Goal: Task Accomplishment & Management: Use online tool/utility

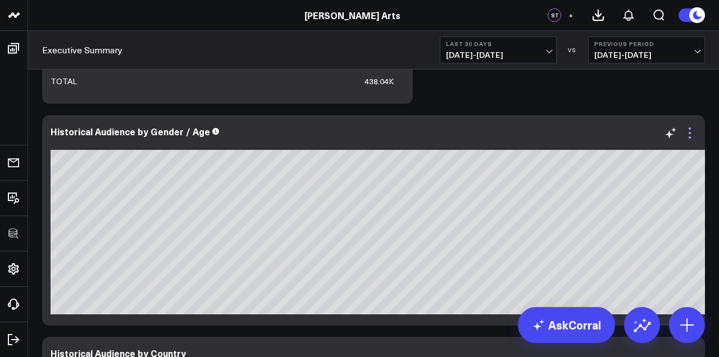
click at [690, 134] on icon at bounding box center [689, 132] width 13 height 13
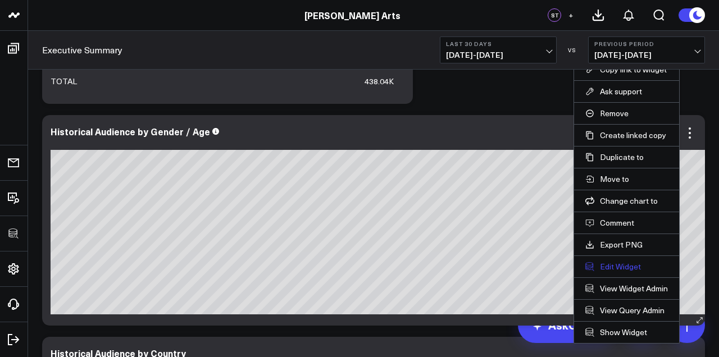
click at [621, 266] on button "Edit Widget" at bounding box center [626, 267] width 83 height 10
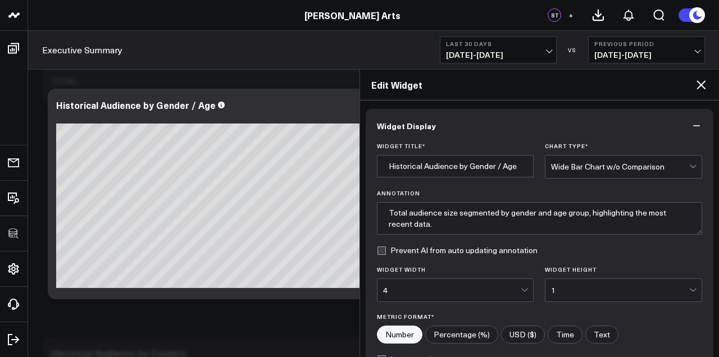
click at [703, 86] on icon at bounding box center [700, 84] width 9 height 9
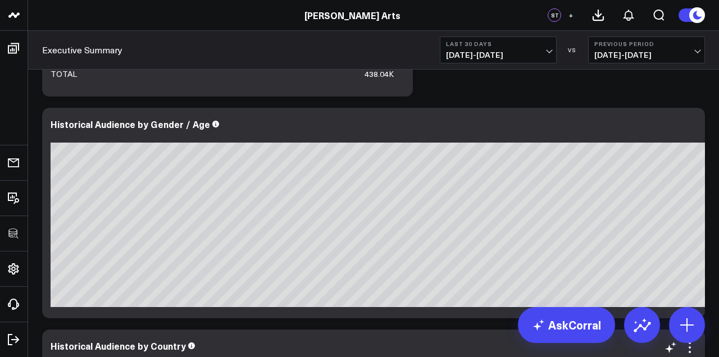
scroll to position [2981, 0]
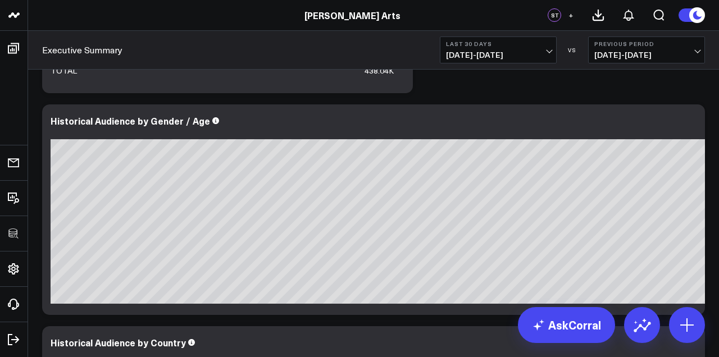
click at [645, 54] on span "[DATE] - [DATE]" at bounding box center [646, 55] width 104 height 9
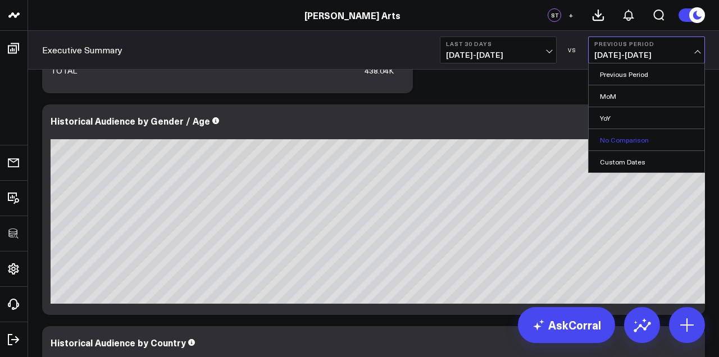
click at [636, 136] on link "No Comparison" at bounding box center [647, 139] width 116 height 21
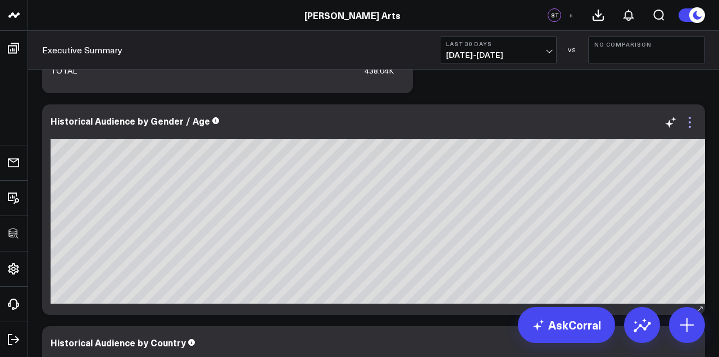
click at [692, 125] on icon at bounding box center [689, 122] width 13 height 13
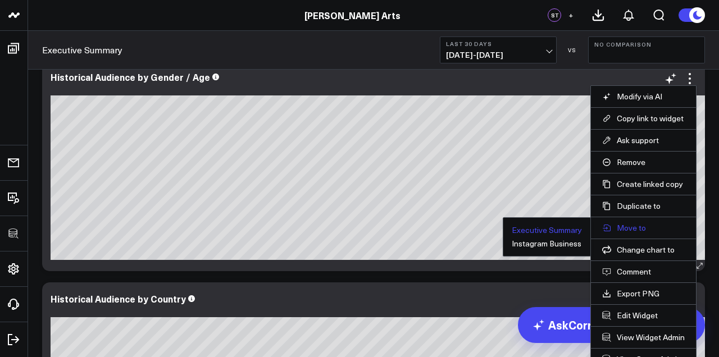
scroll to position [3026, 0]
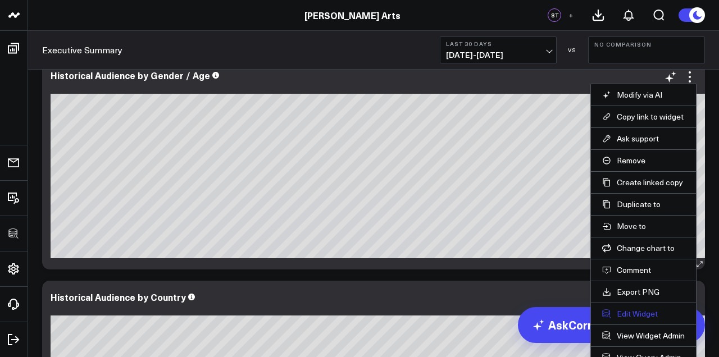
click at [633, 316] on button "Edit Widget" at bounding box center [643, 314] width 83 height 10
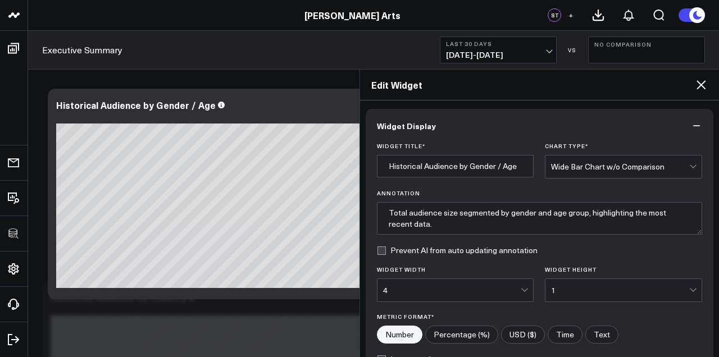
scroll to position [6, 0]
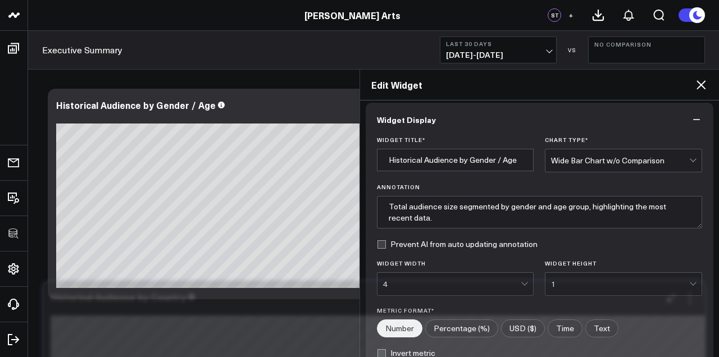
click at [291, 307] on div at bounding box center [419, 309] width 736 height 8
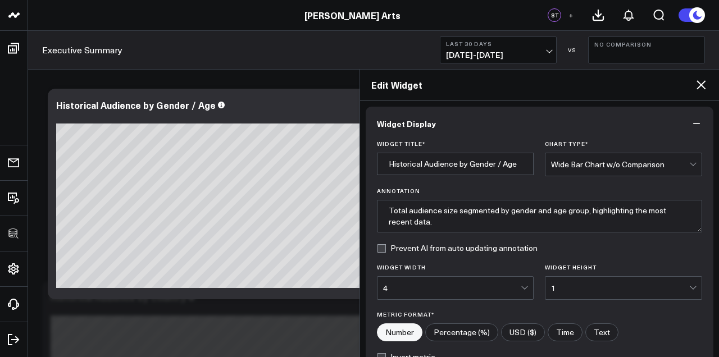
scroll to position [0, 0]
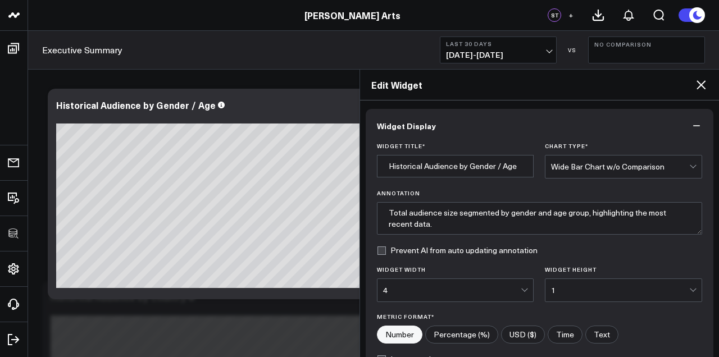
click at [703, 83] on icon at bounding box center [700, 84] width 9 height 9
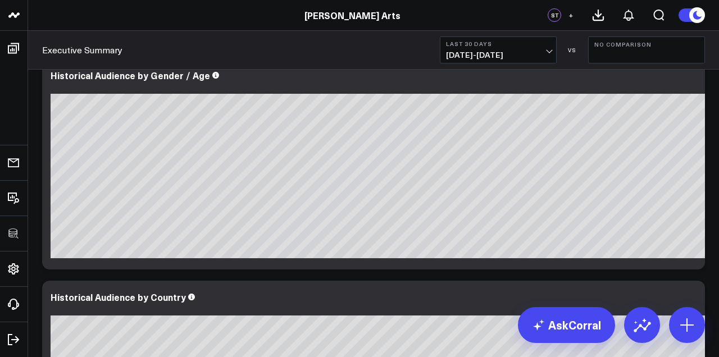
click at [634, 51] on button "No Comparison" at bounding box center [646, 50] width 117 height 27
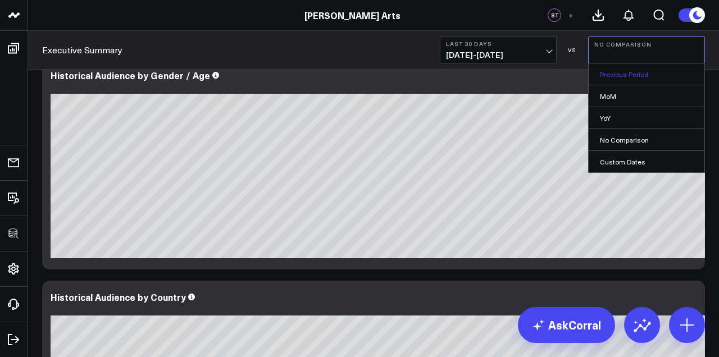
click at [633, 77] on link "Previous Period" at bounding box center [647, 73] width 116 height 21
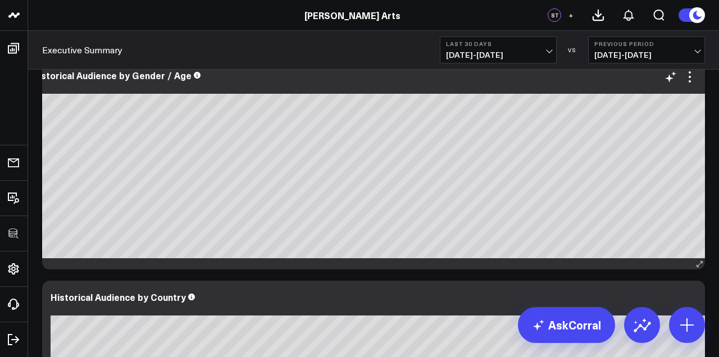
scroll to position [0, 20]
